Goal: Transaction & Acquisition: Purchase product/service

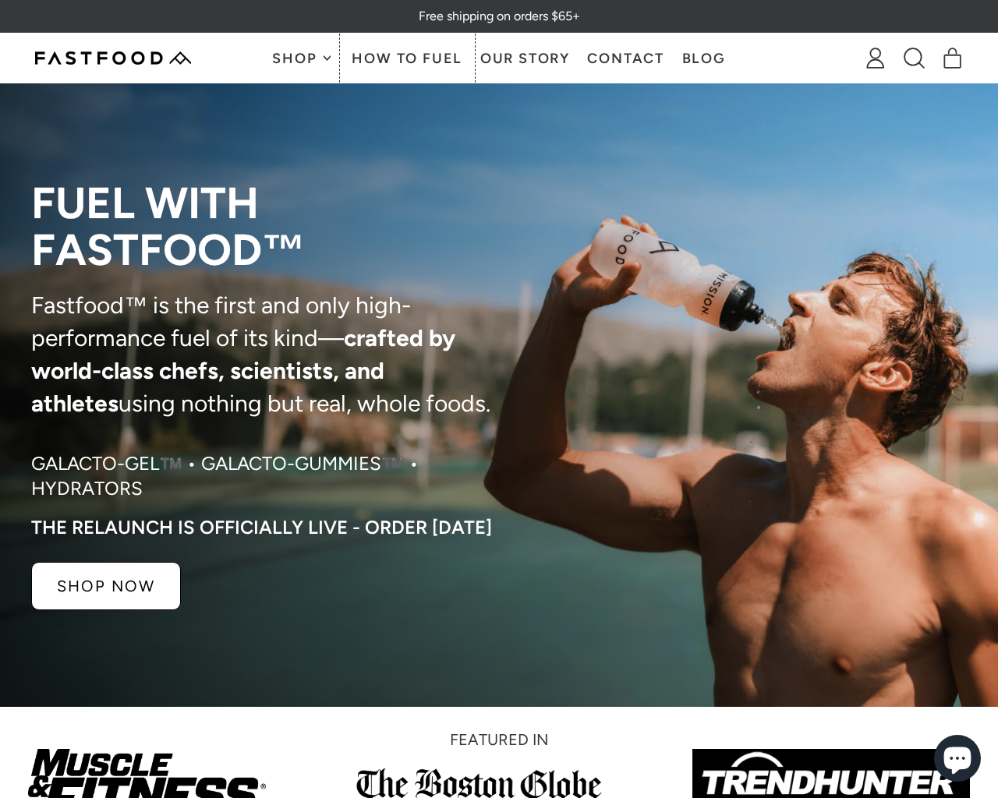
click at [411, 57] on link "How To Fuel" at bounding box center [407, 58] width 128 height 49
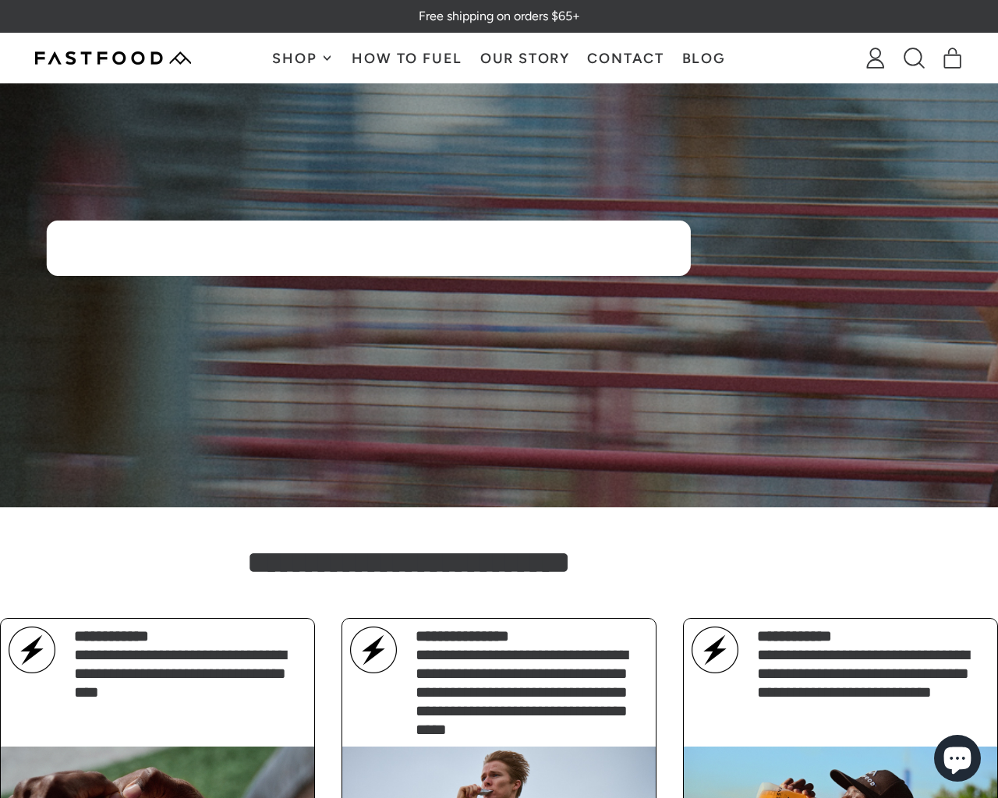
scroll to position [599, 0]
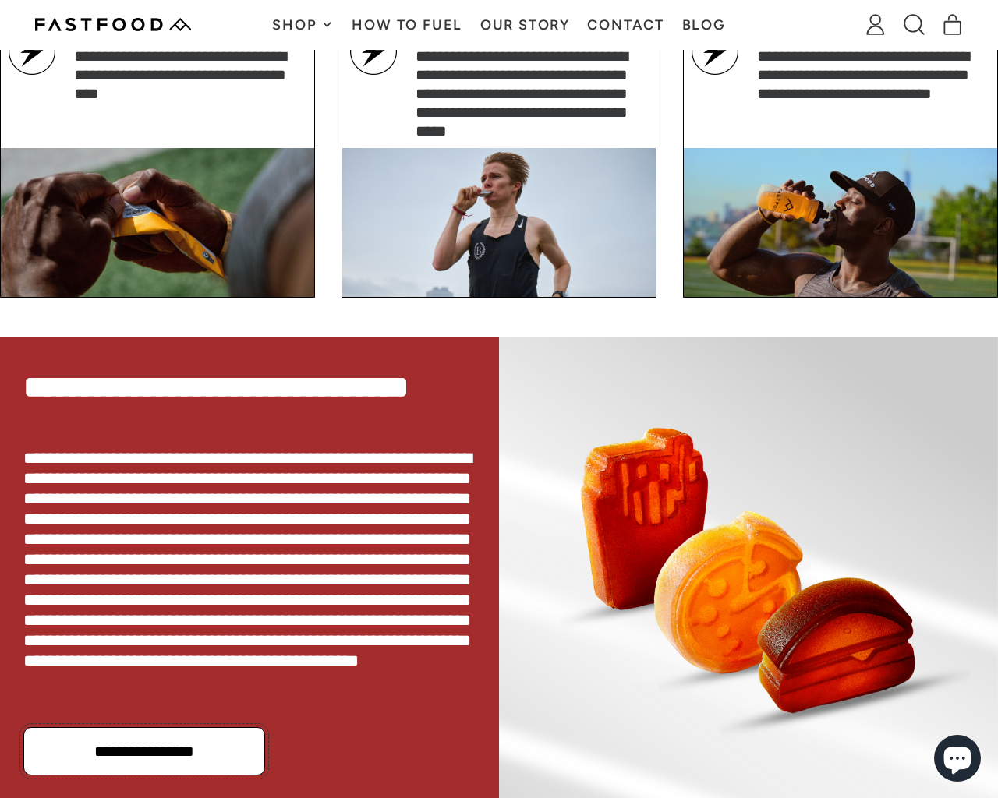
click at [138, 752] on p "**********" at bounding box center [144, 752] width 190 height 16
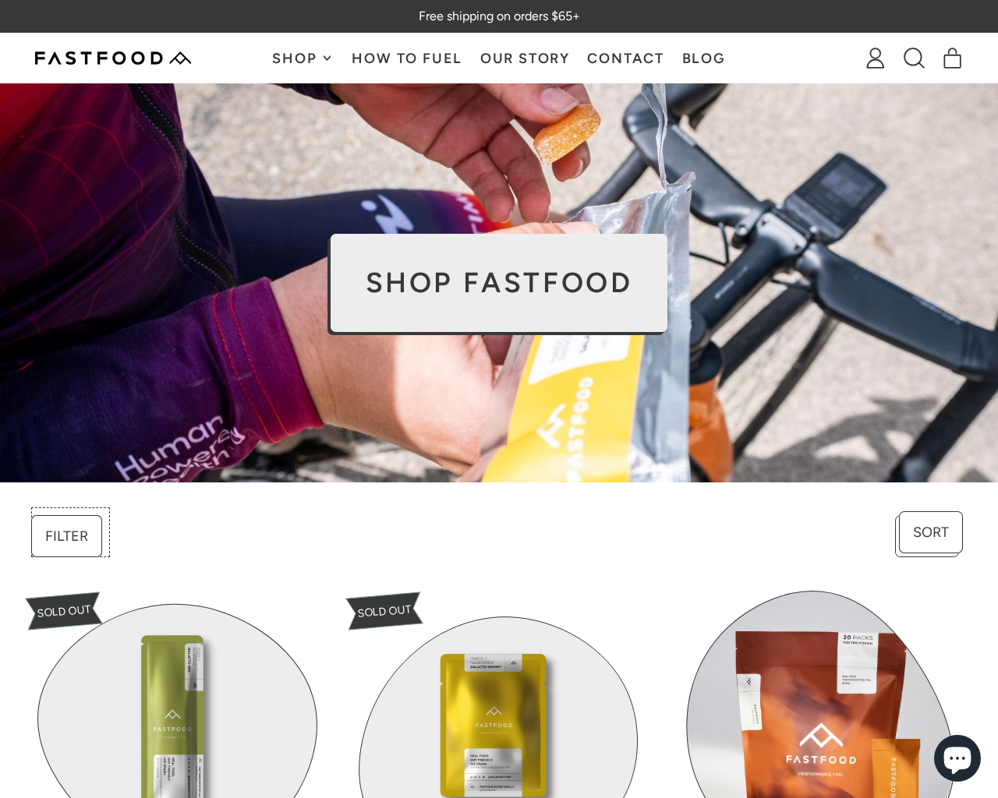
click at [84, 531] on button "Filter" at bounding box center [70, 532] width 71 height 42
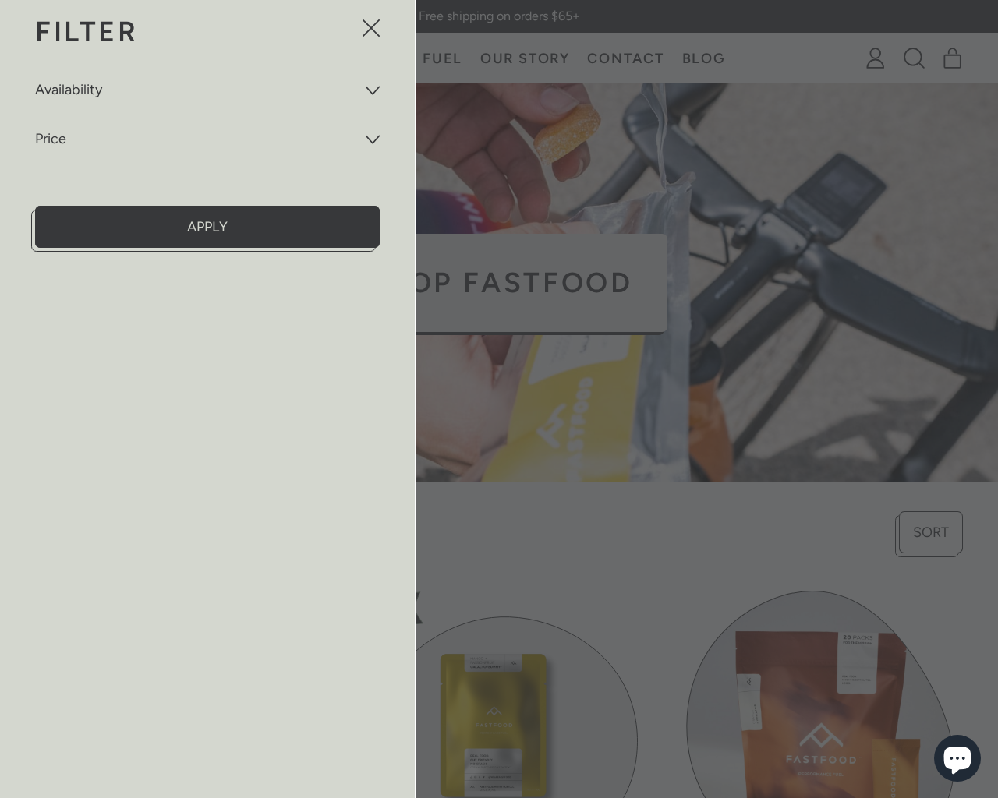
click at [372, 88] on icon "Filter" at bounding box center [373, 90] width 14 height 14
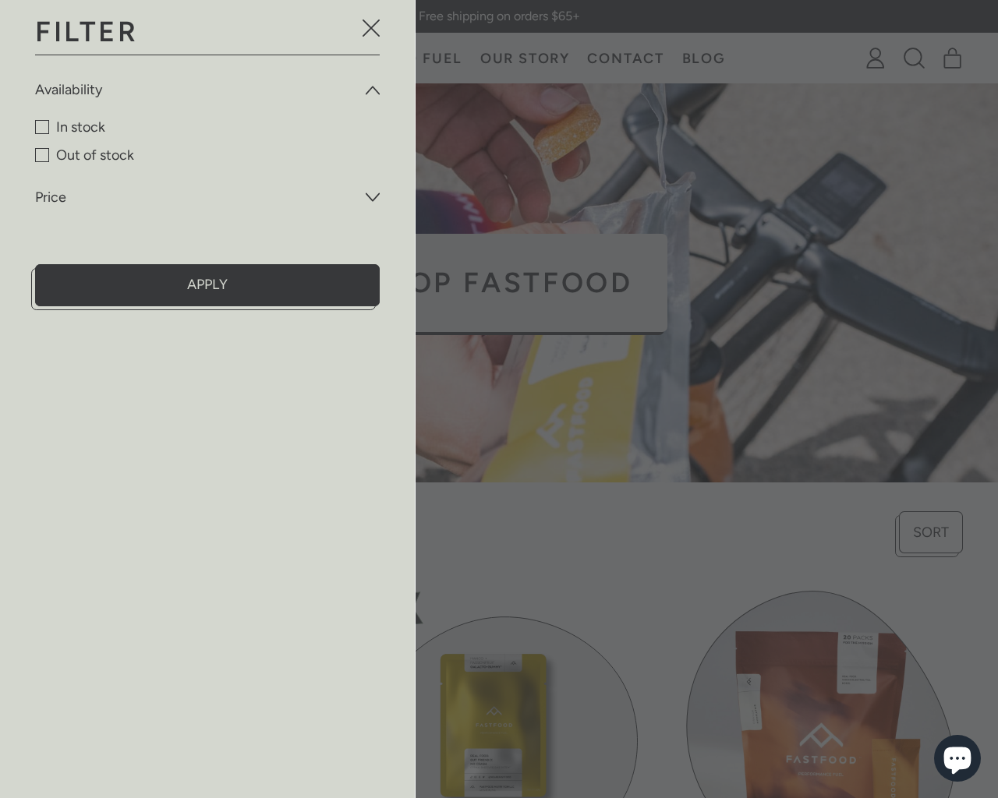
click at [45, 127] on span "Filter" at bounding box center [42, 127] width 14 height 14
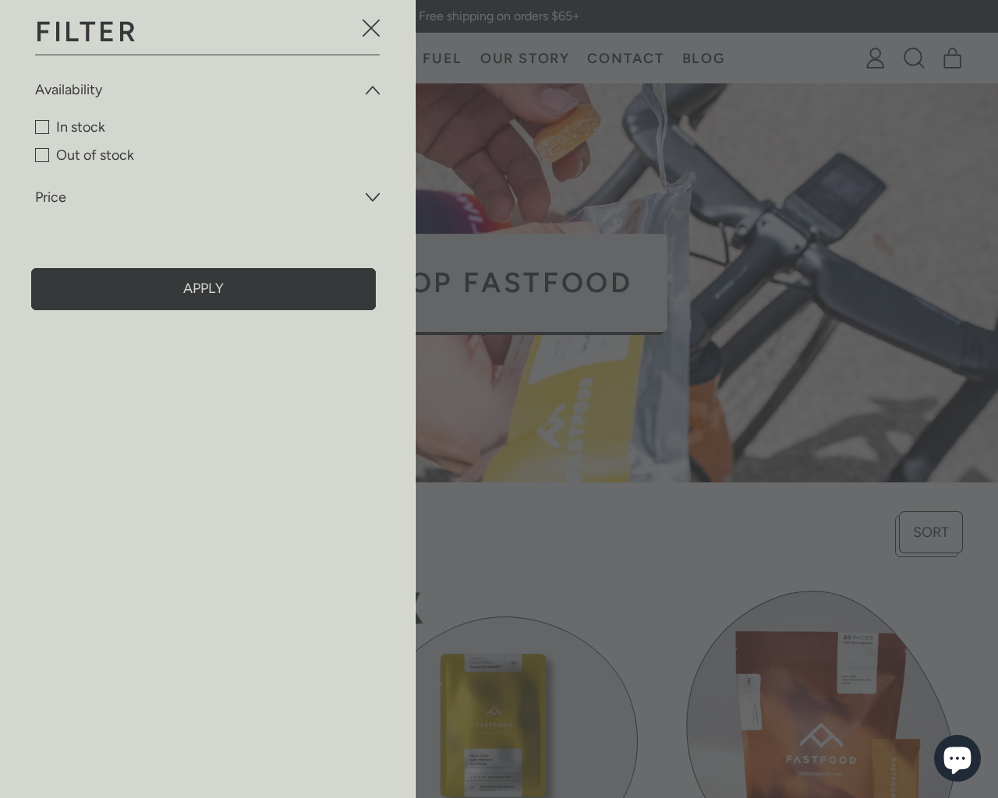
click at [211, 282] on button "Apply" at bounding box center [207, 285] width 345 height 42
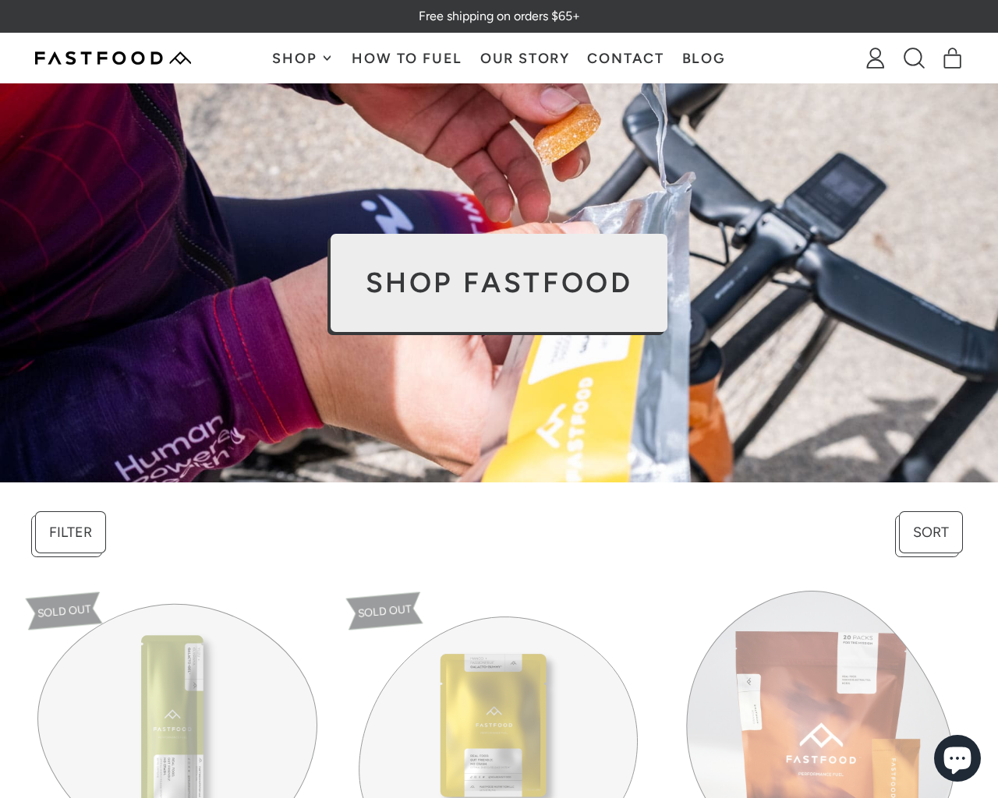
scroll to position [599, 0]
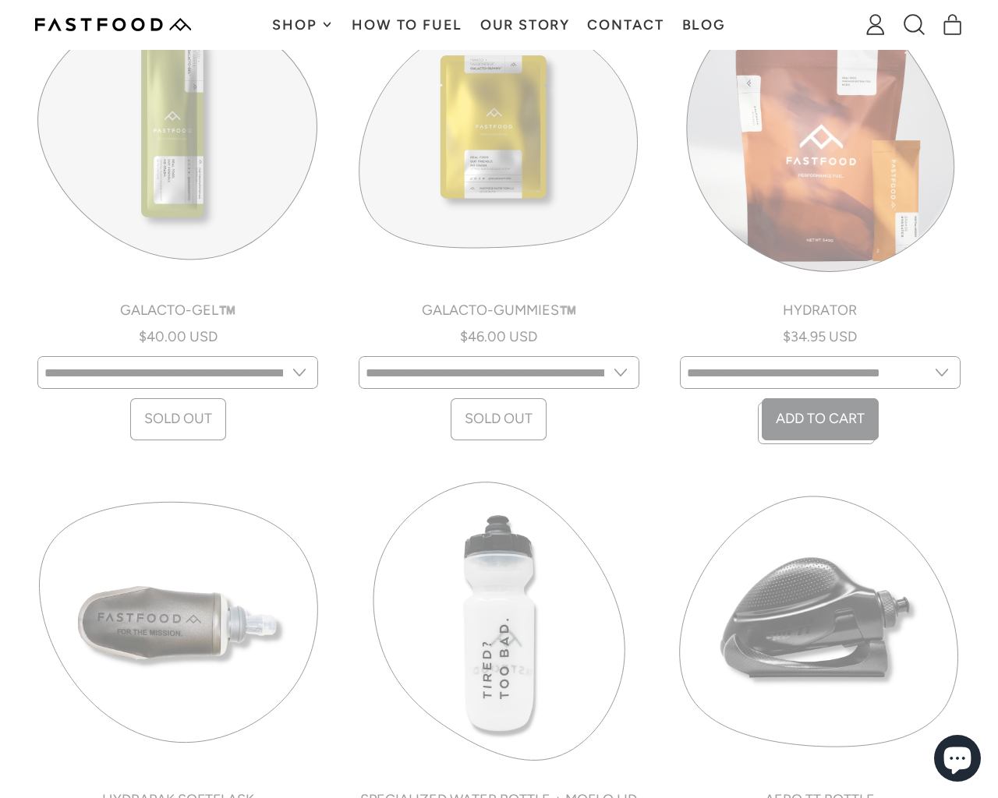
click at [832, 309] on link "Hydrator" at bounding box center [820, 217] width 286 height 454
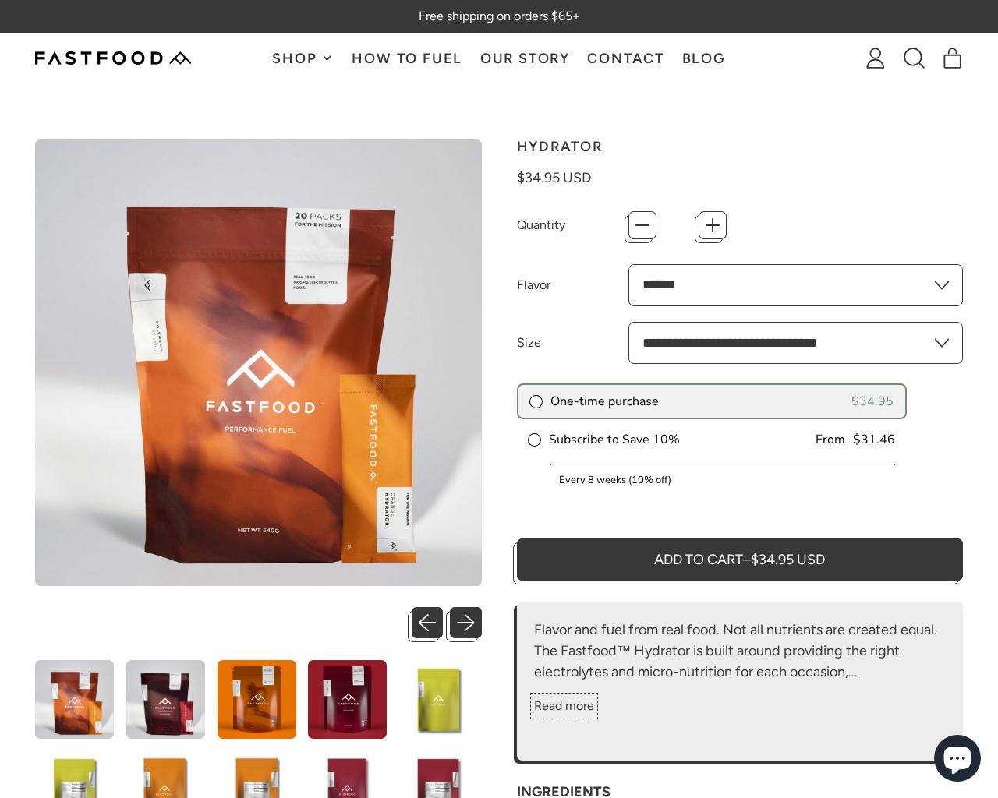
click at [571, 700] on button "Read more" at bounding box center [564, 706] width 60 height 19
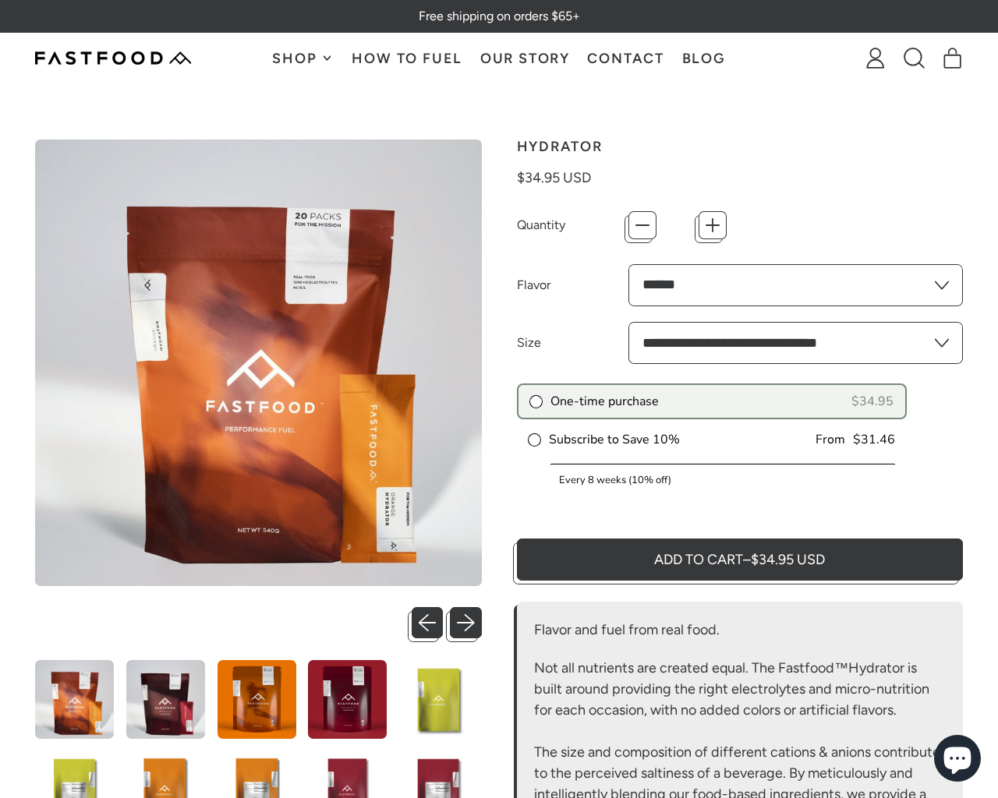
scroll to position [599, 0]
